Goal: Task Accomplishment & Management: Complete application form

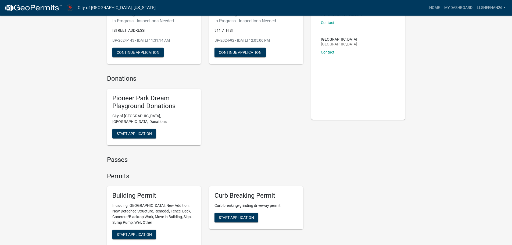
scroll to position [107, 0]
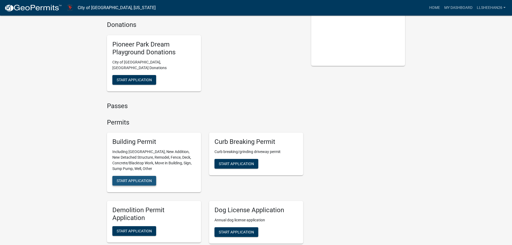
click at [134, 178] on span "Start Application" at bounding box center [134, 180] width 35 height 4
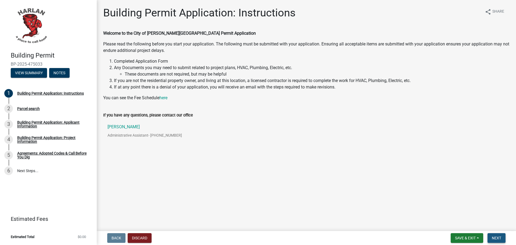
click at [499, 238] on span "Next" at bounding box center [496, 238] width 9 height 4
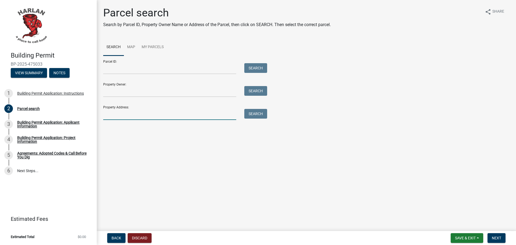
click at [113, 115] on input "Property Address:" at bounding box center [169, 114] width 133 height 11
type input "[STREET_ADDRESS][PERSON_NAME]"
click at [250, 112] on button "Search" at bounding box center [255, 114] width 23 height 10
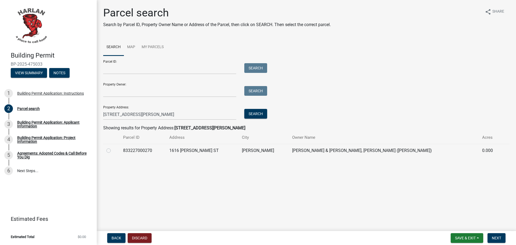
click at [113, 147] on label at bounding box center [113, 147] width 0 height 0
click at [113, 151] on input "radio" at bounding box center [114, 148] width 3 height 3
radio input "true"
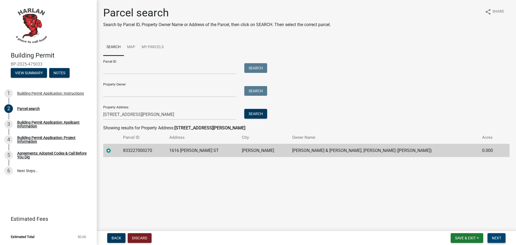
click at [493, 236] on span "Next" at bounding box center [496, 238] width 9 height 4
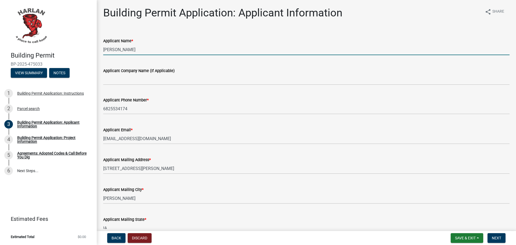
drag, startPoint x: 129, startPoint y: 50, endPoint x: 91, endPoint y: 50, distance: 38.4
click at [91, 50] on div "Building Permit BP-2025-475033 View Summary Notes 1 Building Permit Application…" at bounding box center [258, 122] width 516 height 245
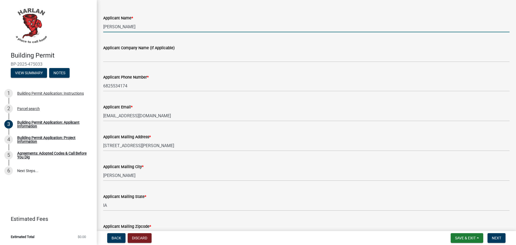
scroll to position [54, 0]
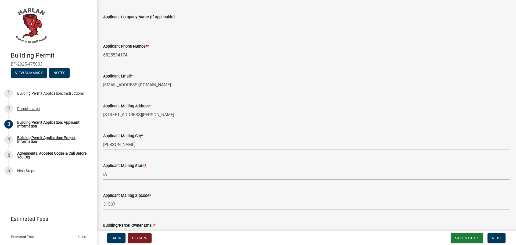
type input "[PERSON_NAME]"
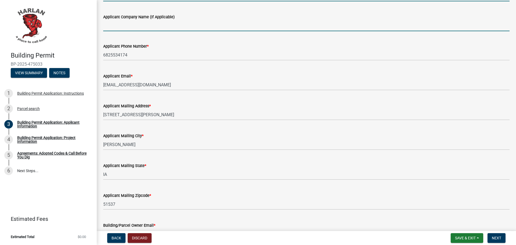
click at [130, 27] on input "Applicant Company Name (If Applicable)" at bounding box center [306, 25] width 406 height 11
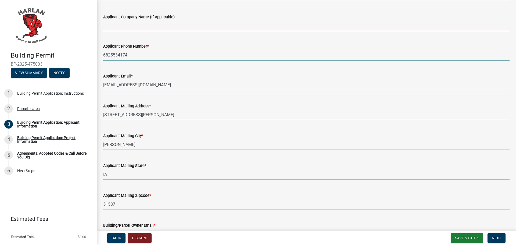
click at [117, 53] on input "6825534174" at bounding box center [306, 54] width 406 height 11
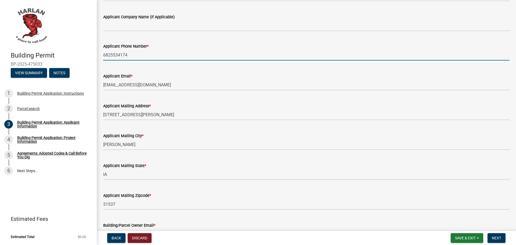
drag, startPoint x: 128, startPoint y: 54, endPoint x: 102, endPoint y: 54, distance: 25.5
click at [102, 54] on div "Applicant Phone Number * [PHONE_NUMBER]" at bounding box center [306, 47] width 414 height 25
type input "6825534174 OR 7603313015"
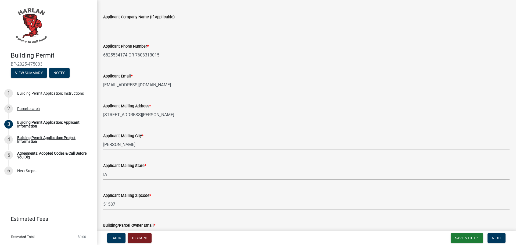
drag, startPoint x: 161, startPoint y: 86, endPoint x: 99, endPoint y: 91, distance: 62.5
click at [99, 91] on div "Building Permit Application: Applicant Information share Share Applicant Name *…" at bounding box center [306, 101] width 419 height 296
type input "[PERSON_NAME][EMAIL_ADDRESS][DOMAIN_NAME]"
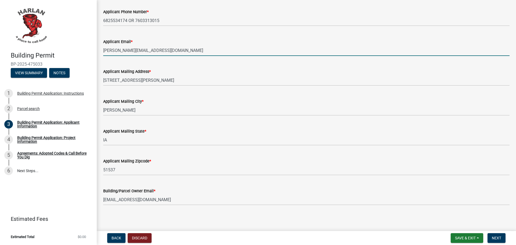
scroll to position [90, 0]
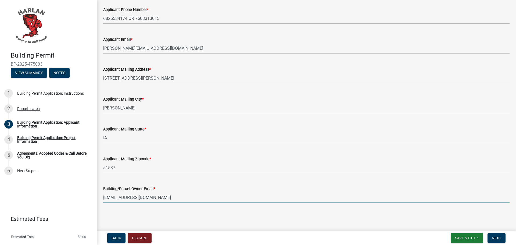
drag, startPoint x: 154, startPoint y: 197, endPoint x: 105, endPoint y: 199, distance: 49.5
click at [105, 199] on input "[EMAIL_ADDRESS][DOMAIN_NAME]" at bounding box center [306, 197] width 406 height 11
click at [130, 200] on input "[EMAIL_ADDRESS][DOMAIN_NAME]" at bounding box center [306, 197] width 406 height 11
drag, startPoint x: 153, startPoint y: 199, endPoint x: 91, endPoint y: 197, distance: 61.3
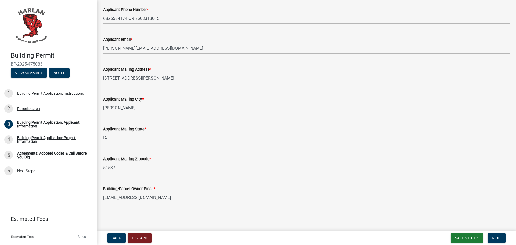
click at [91, 197] on div "Building Permit BP-2025-475033 View Summary Notes 1 Building Permit Application…" at bounding box center [258, 122] width 516 height 245
type input "[PERSON_NAME][EMAIL_ADDRESS][DOMAIN_NAME]"
click at [495, 237] on span "Next" at bounding box center [496, 238] width 9 height 4
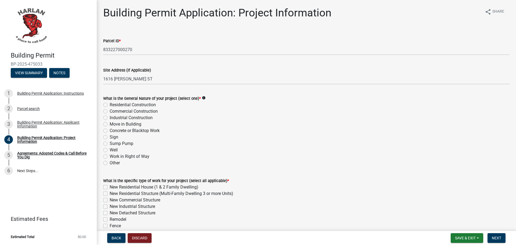
click at [110, 107] on label "Residential Construction" at bounding box center [133, 105] width 46 height 6
click at [110, 105] on input "Residential Construction" at bounding box center [111, 103] width 3 height 3
radio input "true"
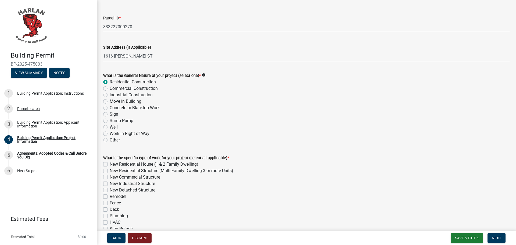
scroll to position [54, 0]
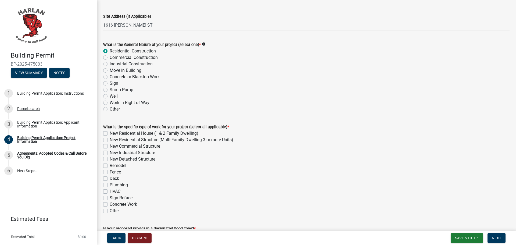
click at [110, 165] on label "Remodel" at bounding box center [118, 165] width 17 height 6
click at [110, 165] on input "Remodel" at bounding box center [111, 163] width 3 height 3
checkbox input "true"
checkbox input "false"
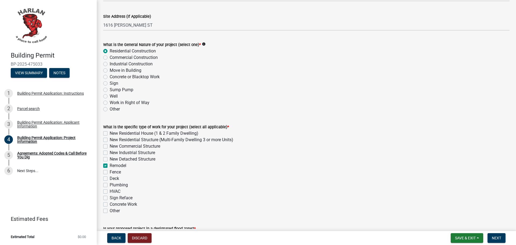
checkbox input "false"
checkbox input "true"
checkbox input "false"
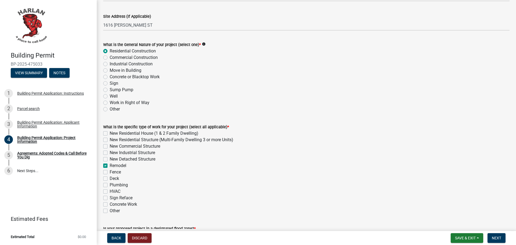
checkbox input "false"
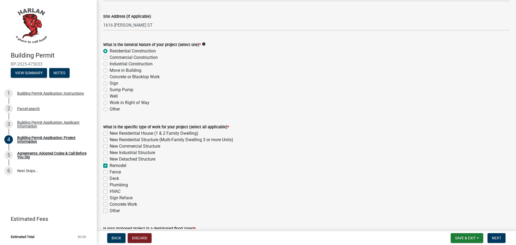
checkbox input "false"
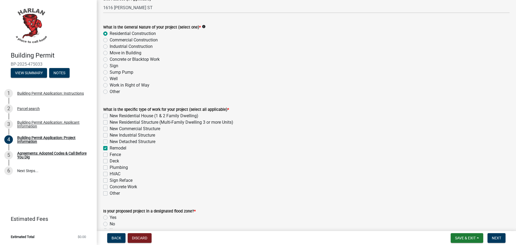
scroll to position [81, 0]
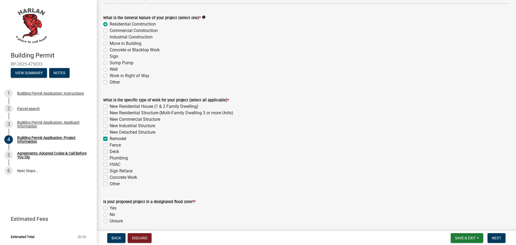
click at [110, 177] on label "Concrete Work" at bounding box center [123, 177] width 27 height 6
click at [110, 177] on input "Concrete Work" at bounding box center [111, 175] width 3 height 3
checkbox input "true"
checkbox input "false"
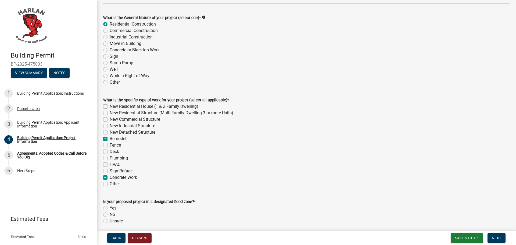
checkbox input "false"
checkbox input "true"
checkbox input "false"
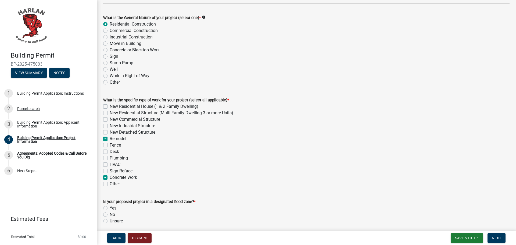
checkbox input "false"
checkbox input "true"
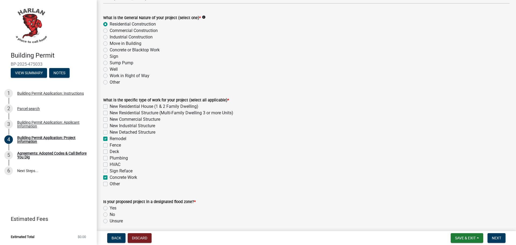
checkbox input "false"
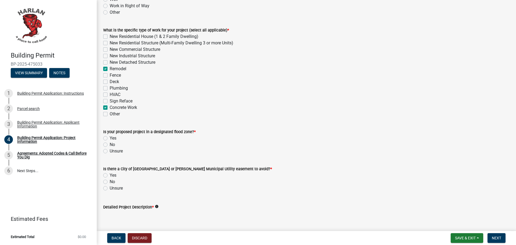
scroll to position [161, 0]
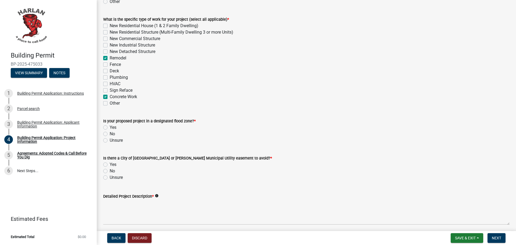
click at [110, 134] on label "No" at bounding box center [112, 134] width 5 height 6
click at [110, 134] on input "No" at bounding box center [111, 132] width 3 height 3
radio input "true"
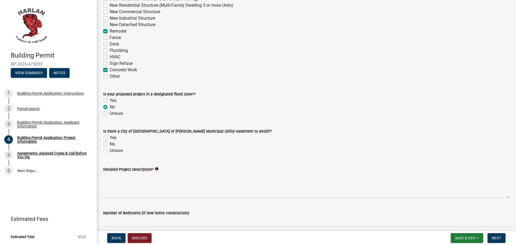
click at [110, 145] on label "No" at bounding box center [112, 144] width 5 height 6
click at [110, 144] on input "No" at bounding box center [111, 142] width 3 height 3
radio input "true"
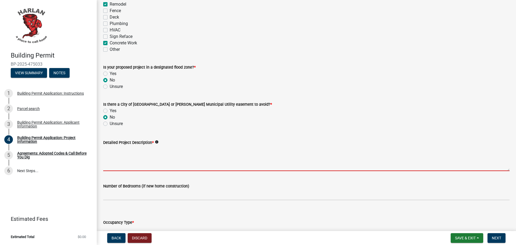
click at [123, 168] on textarea "Detailed Project Description *" at bounding box center [306, 158] width 406 height 25
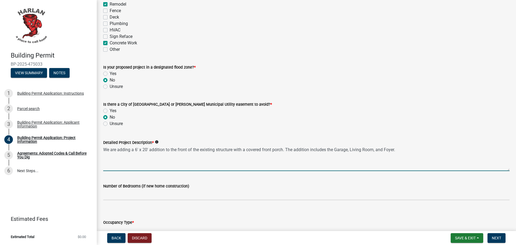
click at [146, 149] on textarea "We are adding a 6' x 20' addition to the front of the existing structure with a…" at bounding box center [306, 158] width 406 height 25
drag, startPoint x: 146, startPoint y: 149, endPoint x: 143, endPoint y: 149, distance: 3.6
click at [143, 149] on textarea "We are adding a 6' x 20' addition to the front of the existing structure with a…" at bounding box center [306, 158] width 406 height 25
click at [134, 149] on textarea "We are adding a 6' x 30' addition to the front of the existing structure with a…" at bounding box center [306, 158] width 406 height 25
click at [401, 151] on textarea "We are adding ~ 6' x 30' addition to the front of the existing structure with a…" at bounding box center [306, 158] width 406 height 25
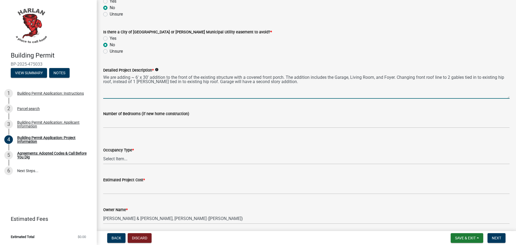
scroll to position [296, 0]
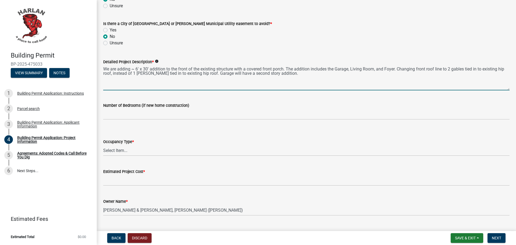
type textarea "We are adding ~ 6' x 30' addition to the front of the existing structure with a…"
click at [129, 150] on select "Select Item... Apartment Commercial Condominium Duplex Industrial Muti-Family S…" at bounding box center [306, 150] width 406 height 11
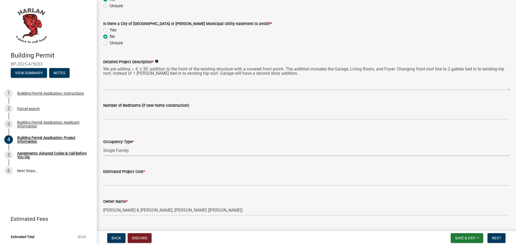
click at [103, 145] on select "Select Item... Apartment Commercial Condominium Duplex Industrial Muti-Family S…" at bounding box center [306, 150] width 406 height 11
select select "57c12fbf-2104-401b-a871-4062d0a56bab"
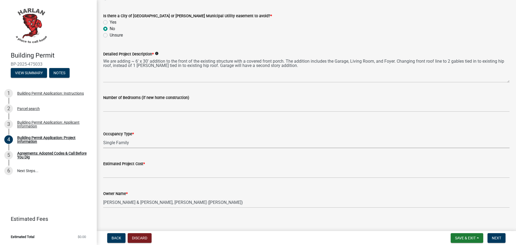
scroll to position [308, 0]
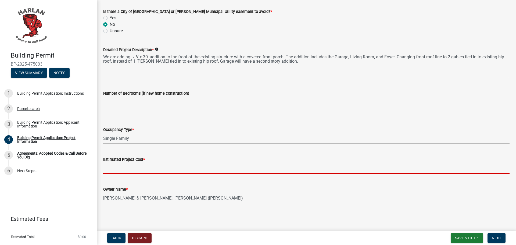
click at [135, 166] on input "text" at bounding box center [306, 168] width 406 height 11
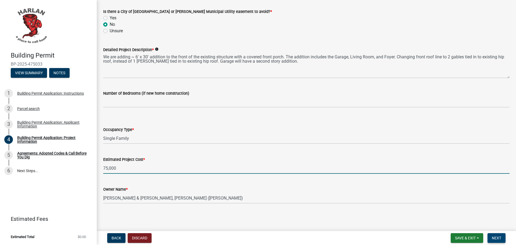
type input "75000"
click at [495, 239] on span "Next" at bounding box center [496, 238] width 9 height 4
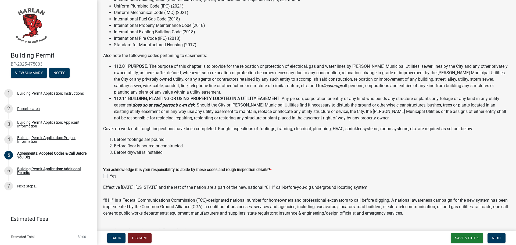
scroll to position [54, 0]
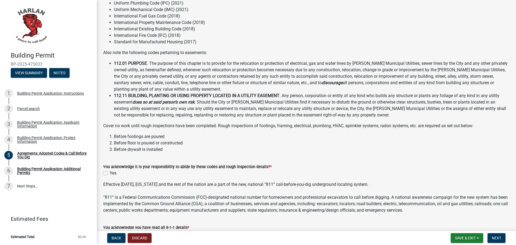
click at [109, 173] on div "Yes" at bounding box center [306, 173] width 406 height 6
click at [110, 173] on label "Yes" at bounding box center [113, 173] width 7 height 6
click at [110, 173] on input "Yes" at bounding box center [111, 171] width 3 height 3
checkbox input "true"
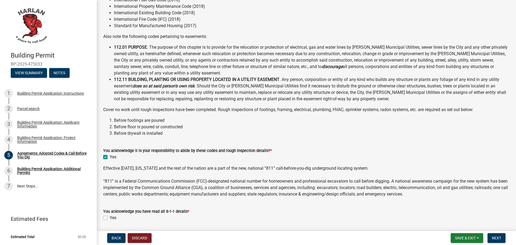
scroll to position [88, 0]
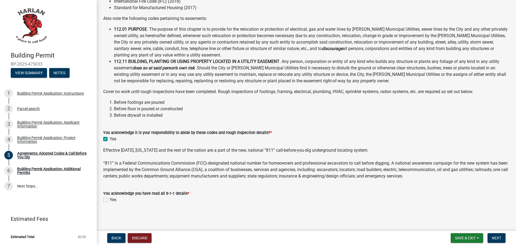
click at [110, 199] on label "Yes" at bounding box center [113, 199] width 7 height 6
click at [110, 199] on input "Yes" at bounding box center [111, 197] width 3 height 3
checkbox input "true"
click at [499, 236] on span "Next" at bounding box center [496, 238] width 9 height 4
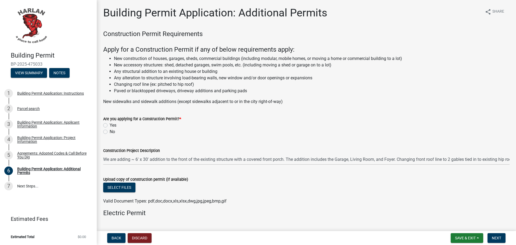
click at [110, 127] on label "Yes" at bounding box center [113, 125] width 7 height 6
click at [110, 125] on input "Yes" at bounding box center [111, 123] width 3 height 3
radio input "true"
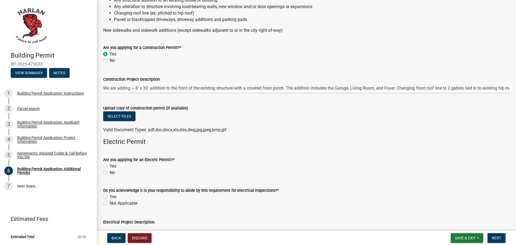
scroll to position [81, 0]
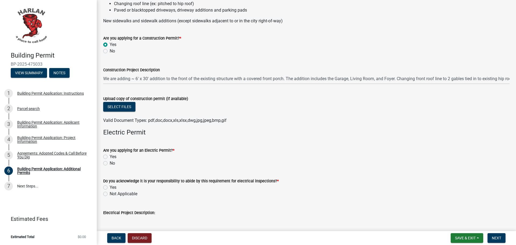
click at [110, 163] on label "No" at bounding box center [112, 163] width 5 height 6
click at [110, 163] on input "No" at bounding box center [111, 161] width 3 height 3
radio input "true"
click at [110, 188] on label "Yes" at bounding box center [113, 187] width 7 height 6
click at [110, 188] on input "Yes" at bounding box center [111, 185] width 3 height 3
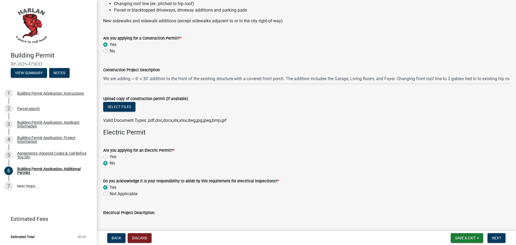
radio input "true"
click at [123, 109] on button "Select files" at bounding box center [119, 107] width 32 height 10
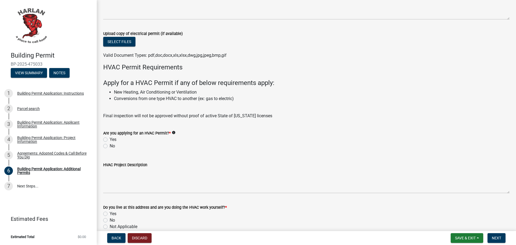
scroll to position [322, 0]
click at [110, 146] on label "No" at bounding box center [112, 145] width 5 height 6
click at [110, 145] on input "No" at bounding box center [111, 143] width 3 height 3
radio input "true"
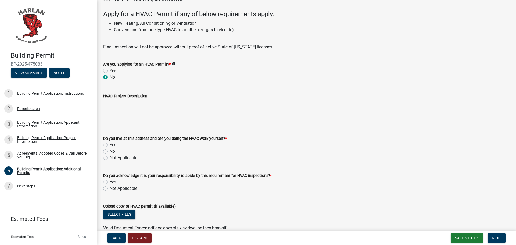
scroll to position [403, 0]
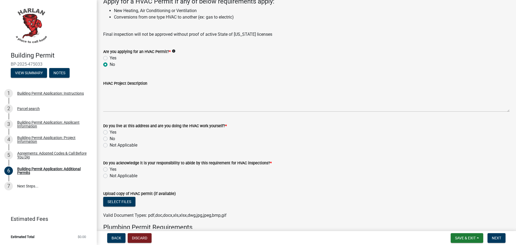
click at [110, 131] on label "Yes" at bounding box center [113, 132] width 7 height 6
click at [110, 131] on input "Yes" at bounding box center [111, 130] width 3 height 3
radio input "true"
click at [110, 168] on label "Yes" at bounding box center [113, 169] width 7 height 6
click at [110, 168] on input "Yes" at bounding box center [111, 167] width 3 height 3
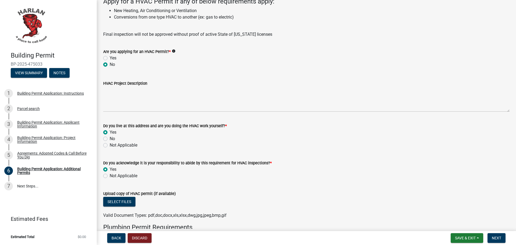
radio input "true"
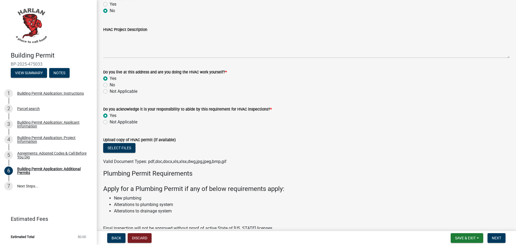
scroll to position [511, 0]
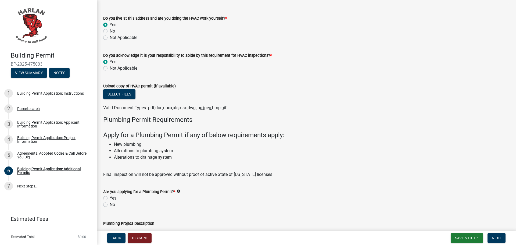
click at [110, 204] on label "No" at bounding box center [112, 204] width 5 height 6
click at [110, 204] on input "No" at bounding box center [111, 202] width 3 height 3
radio input "true"
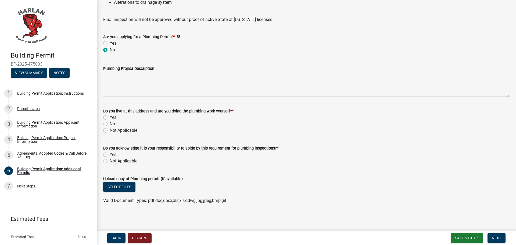
scroll to position [666, 0]
click at [110, 124] on label "No" at bounding box center [112, 123] width 5 height 6
click at [110, 123] on input "No" at bounding box center [111, 121] width 3 height 3
radio input "true"
click at [110, 130] on label "Not Applicable" at bounding box center [124, 129] width 28 height 6
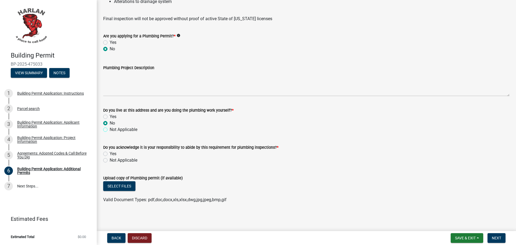
click at [110, 130] on input "Not Applicable" at bounding box center [111, 127] width 3 height 3
radio input "true"
click at [110, 160] on label "Not Applicable" at bounding box center [124, 160] width 28 height 6
click at [110, 160] on input "Not Applicable" at bounding box center [111, 158] width 3 height 3
radio input "true"
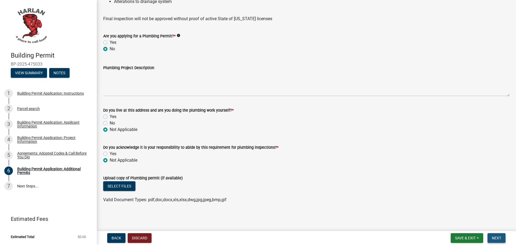
click at [495, 236] on span "Next" at bounding box center [496, 238] width 9 height 4
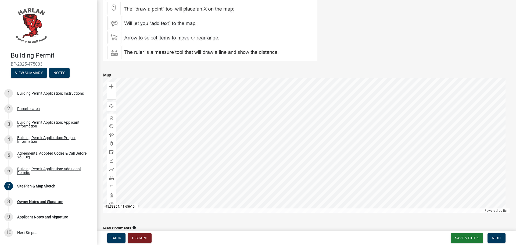
scroll to position [269, 0]
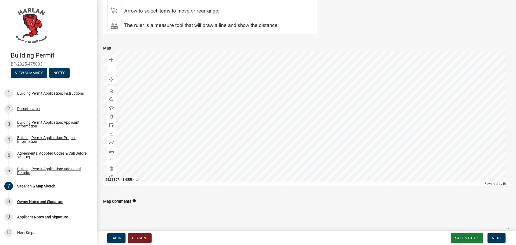
click at [285, 128] on div at bounding box center [306, 118] width 406 height 134
click at [111, 125] on span at bounding box center [111, 125] width 4 height 4
click at [294, 92] on div at bounding box center [306, 118] width 406 height 134
click at [290, 106] on div at bounding box center [306, 118] width 406 height 134
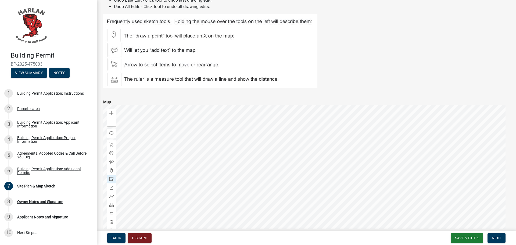
scroll to position [242, 0]
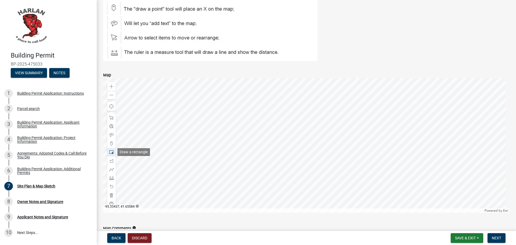
click at [110, 153] on span at bounding box center [111, 152] width 4 height 4
click at [110, 152] on span at bounding box center [111, 152] width 4 height 4
click at [288, 119] on div at bounding box center [306, 145] width 406 height 134
click at [299, 131] on div at bounding box center [306, 145] width 406 height 134
click at [257, 165] on div at bounding box center [306, 145] width 406 height 134
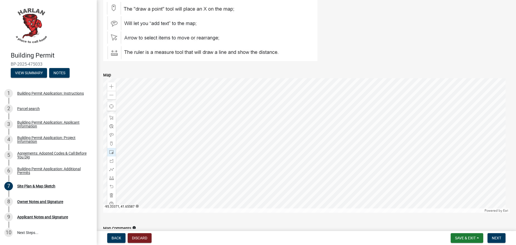
click at [275, 142] on div at bounding box center [306, 145] width 406 height 134
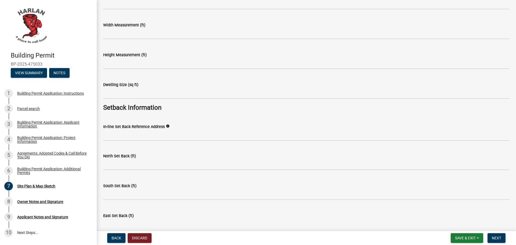
scroll to position [479, 0]
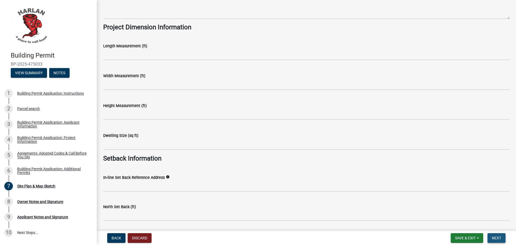
click at [494, 236] on span "Next" at bounding box center [496, 238] width 9 height 4
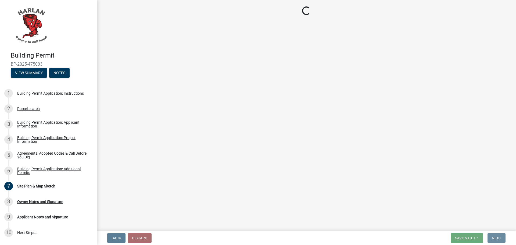
scroll to position [0, 0]
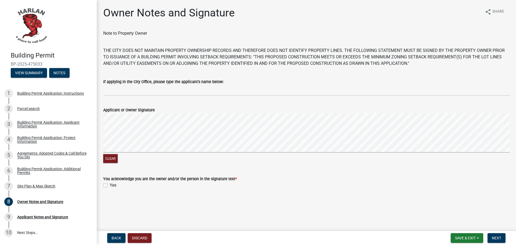
click at [516, 129] on div "Owner Notes and Signature share Share Note to Property Owner THE CITY DOES NOT …" at bounding box center [306, 102] width 419 height 192
click at [110, 184] on label "Yes" at bounding box center [113, 185] width 7 height 6
click at [110, 184] on input "Yes" at bounding box center [111, 183] width 3 height 3
checkbox input "true"
click at [498, 238] on span "Next" at bounding box center [496, 238] width 9 height 4
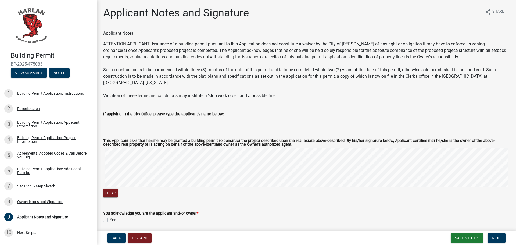
click at [110, 216] on label "Yes" at bounding box center [113, 219] width 7 height 6
click at [110, 216] on input "Yes" at bounding box center [111, 217] width 3 height 3
checkbox input "true"
click at [516, 188] on main "Applicant Notes and Signature share Share Applicant Notes ATTENTION APPLICANT: …" at bounding box center [306, 114] width 419 height 229
click at [502, 238] on button "Next" at bounding box center [496, 238] width 18 height 10
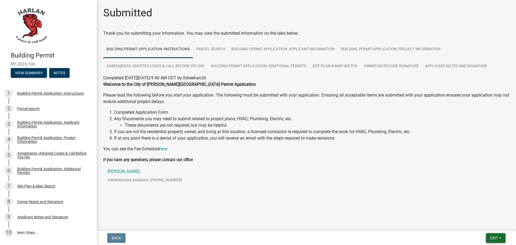
click at [499, 238] on button "Exit" at bounding box center [496, 238] width 20 height 10
click at [476, 224] on button "Save & Exit" at bounding box center [483, 223] width 43 height 13
